Goal: Task Accomplishment & Management: Use online tool/utility

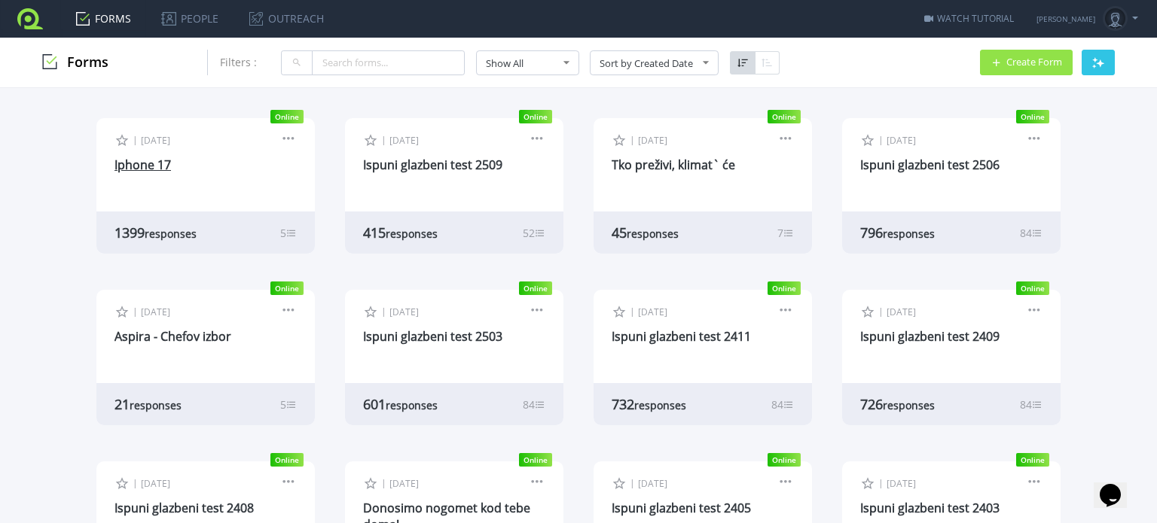
click at [148, 163] on link "Iphone 17" at bounding box center [142, 165] width 56 height 17
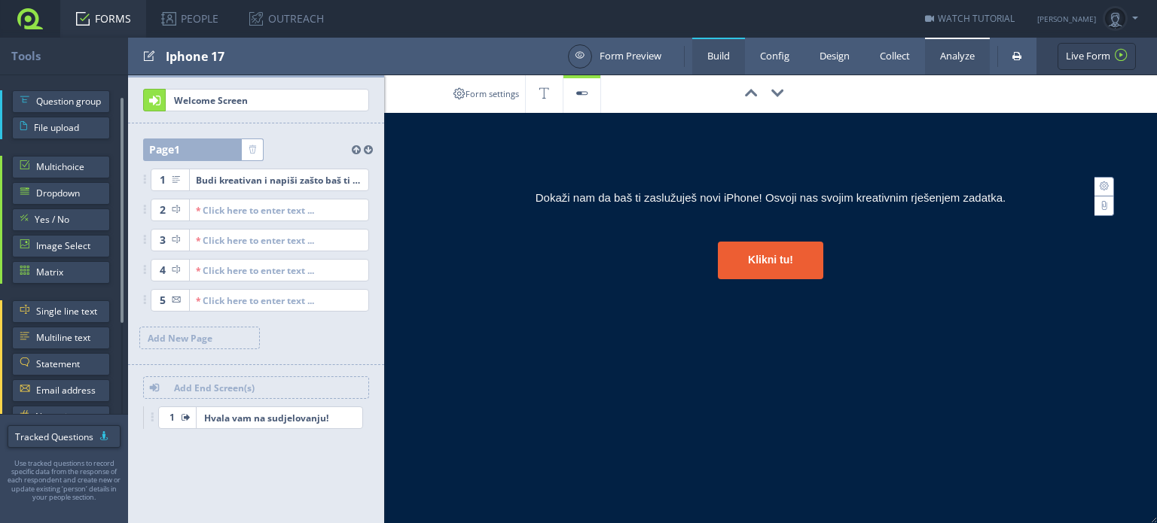
click at [955, 65] on link "Analyze" at bounding box center [957, 56] width 65 height 37
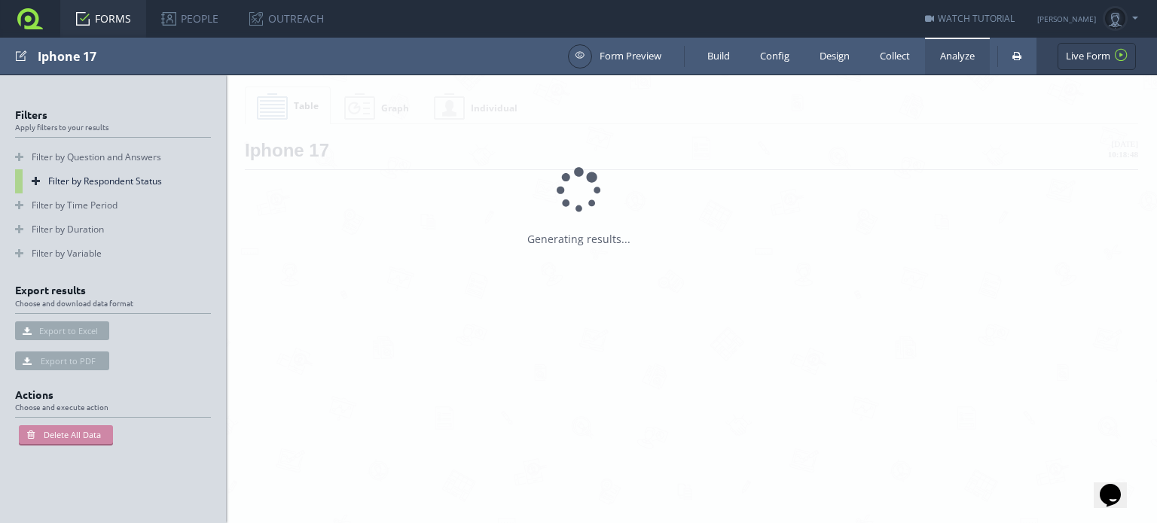
click at [88, 177] on link "Filter by Respondent Status" at bounding box center [113, 181] width 196 height 24
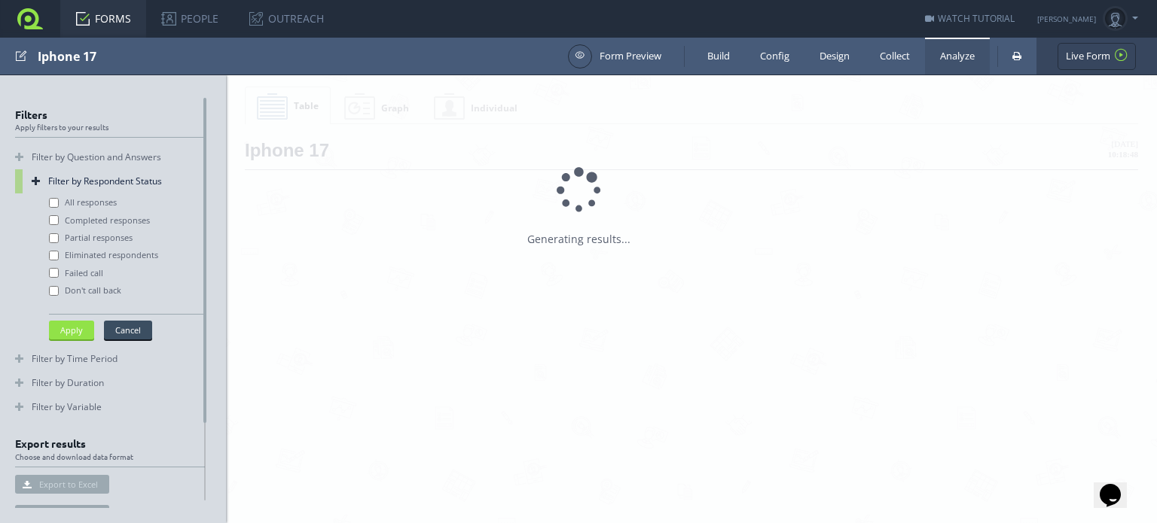
click at [67, 221] on label "Completed responses" at bounding box center [99, 221] width 101 height 12
click at [59, 221] on input "Completed responses" at bounding box center [54, 220] width 10 height 10
click at [84, 346] on div "All responses Completed responses Partial responses Eliminated respondents Fail…" at bounding box center [110, 271] width 190 height 154
click at [81, 343] on div "All responses Completed responses Partial responses Eliminated respondents Fail…" at bounding box center [110, 271] width 190 height 154
click at [81, 333] on button "Apply" at bounding box center [71, 330] width 45 height 19
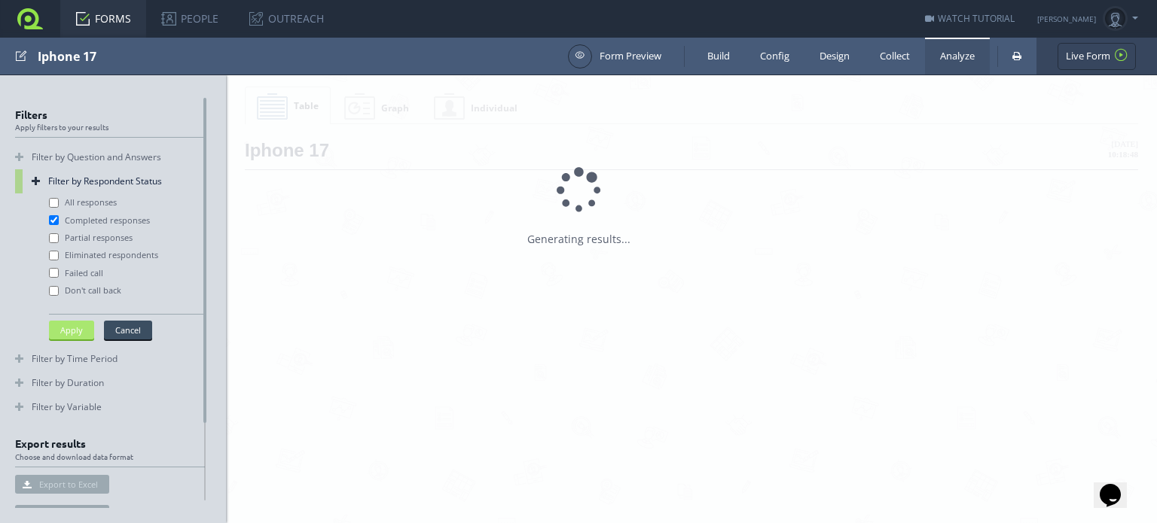
checkbox input "false"
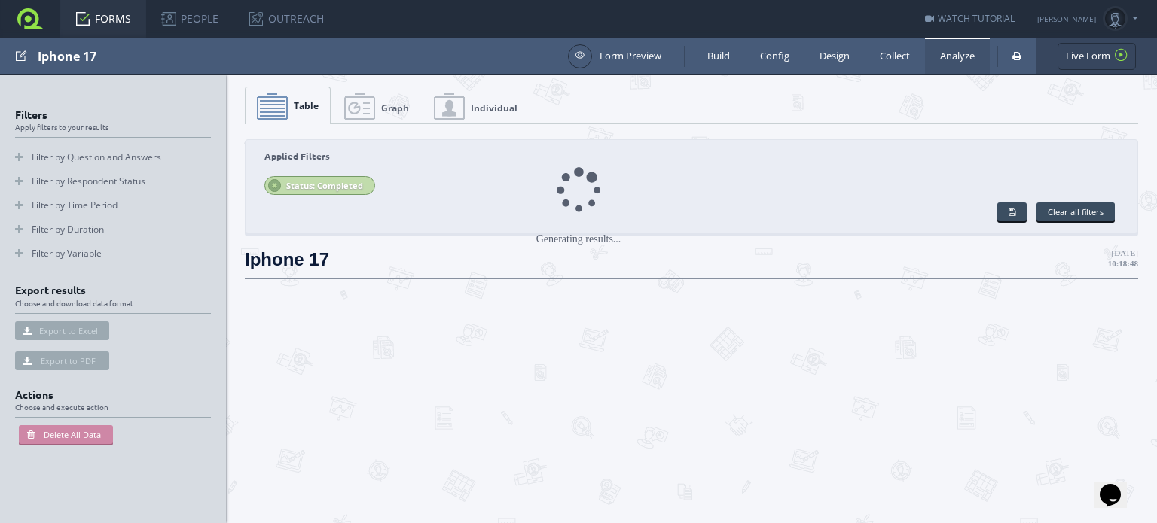
click at [23, 17] on link at bounding box center [30, 19] width 60 height 38
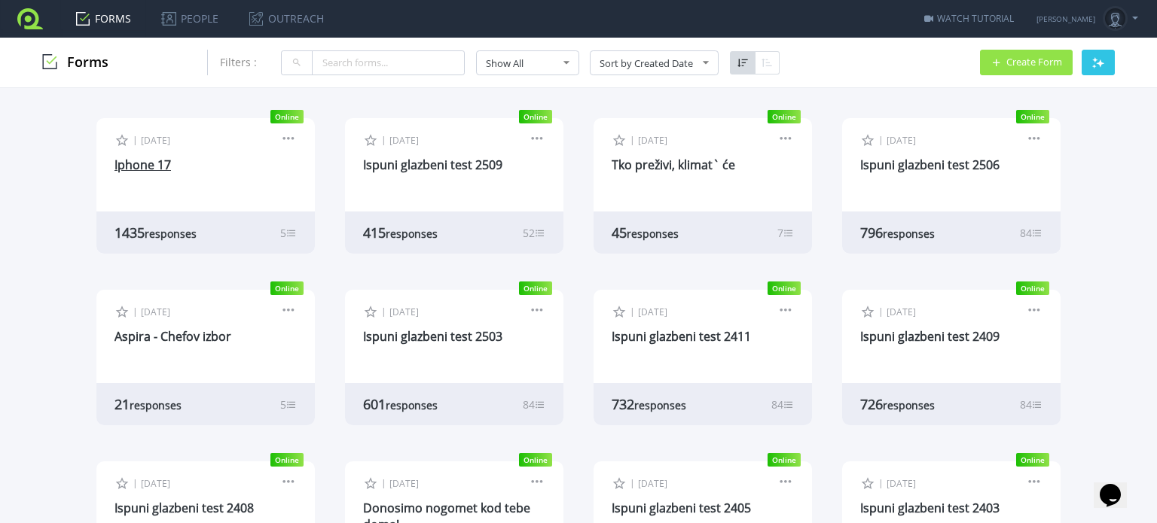
click at [121, 166] on link "Iphone 17" at bounding box center [142, 165] width 56 height 17
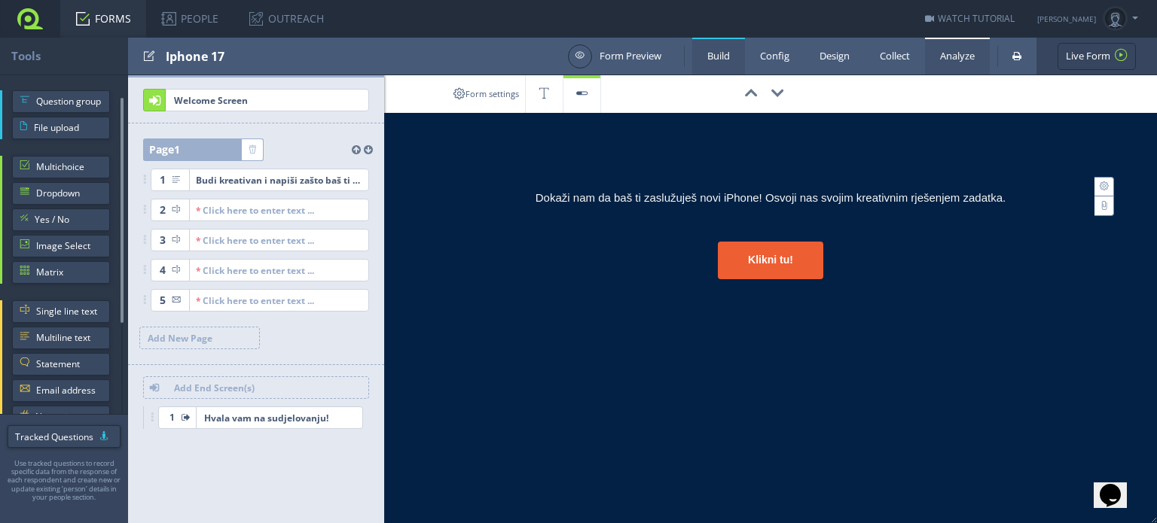
click at [966, 56] on link "Analyze" at bounding box center [957, 56] width 65 height 37
